Goal: Information Seeking & Learning: Check status

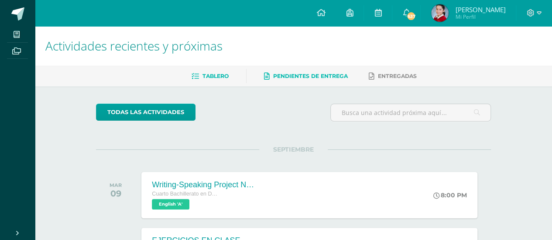
click at [340, 80] on link "Pendientes de entrega" at bounding box center [306, 76] width 84 height 14
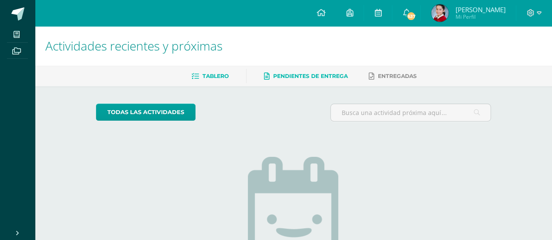
click at [211, 75] on span "Tablero" at bounding box center [215, 76] width 26 height 7
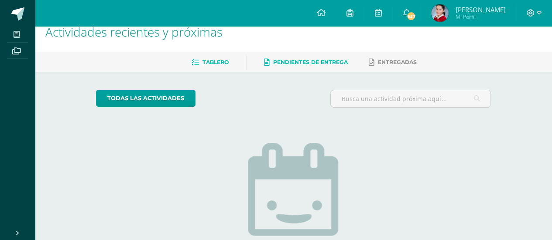
scroll to position [14, 0]
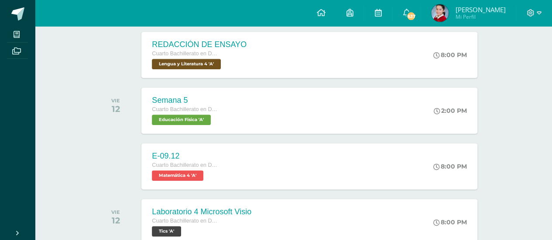
scroll to position [309, 0]
click at [498, 9] on span "[PERSON_NAME]" at bounding box center [480, 9] width 50 height 9
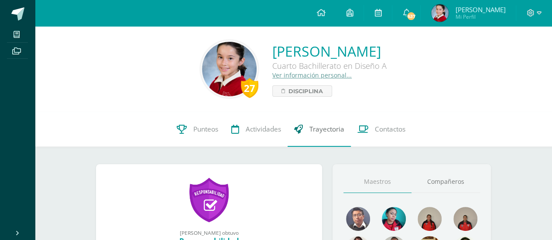
click at [321, 117] on link "Trayectoria" at bounding box center [319, 129] width 63 height 35
click at [252, 121] on link "Actividades" at bounding box center [256, 129] width 63 height 35
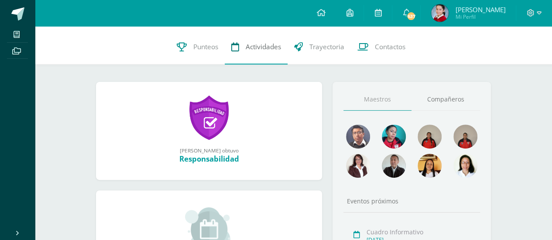
scroll to position [83, 0]
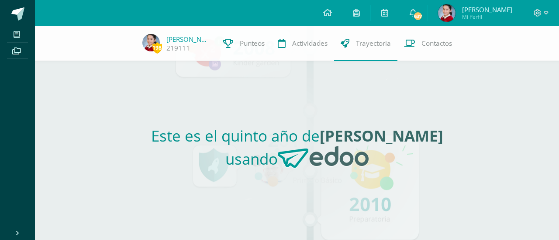
click at [422, 117] on div "Este es el quinto año de Valentina usando" at bounding box center [297, 150] width 402 height 179
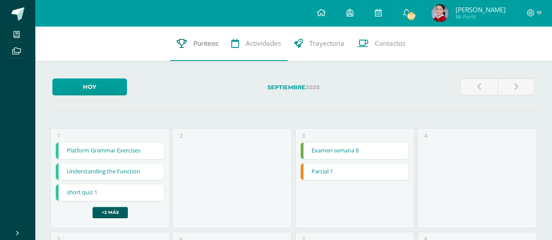
click at [187, 38] on link "Punteos" at bounding box center [197, 43] width 55 height 35
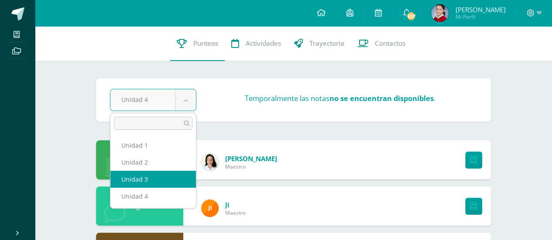
select select "Unidad 3"
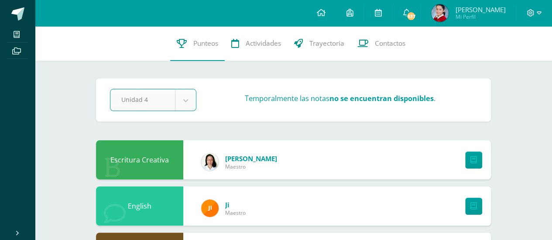
select select "Unidad 4"
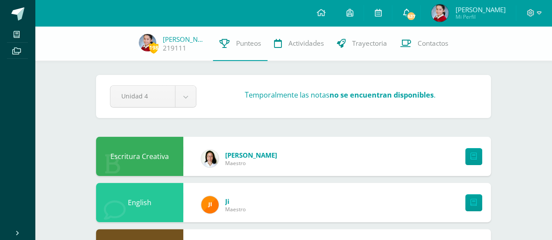
click at [420, 7] on link "637" at bounding box center [406, 13] width 28 height 26
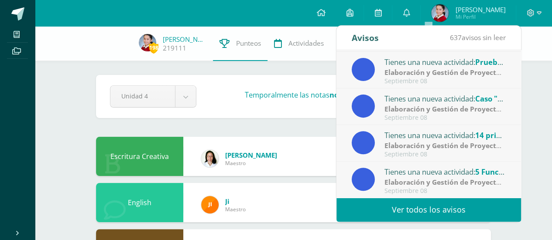
scroll to position [79, 0]
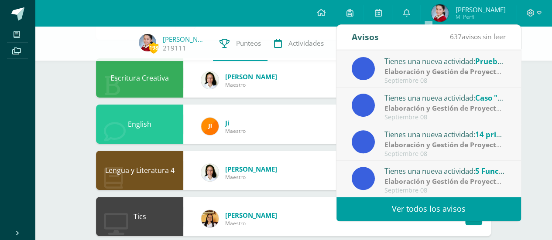
click at [299, 126] on div "English [PERSON_NAME]" at bounding box center [293, 124] width 395 height 39
